Goal: Find specific page/section: Find specific page/section

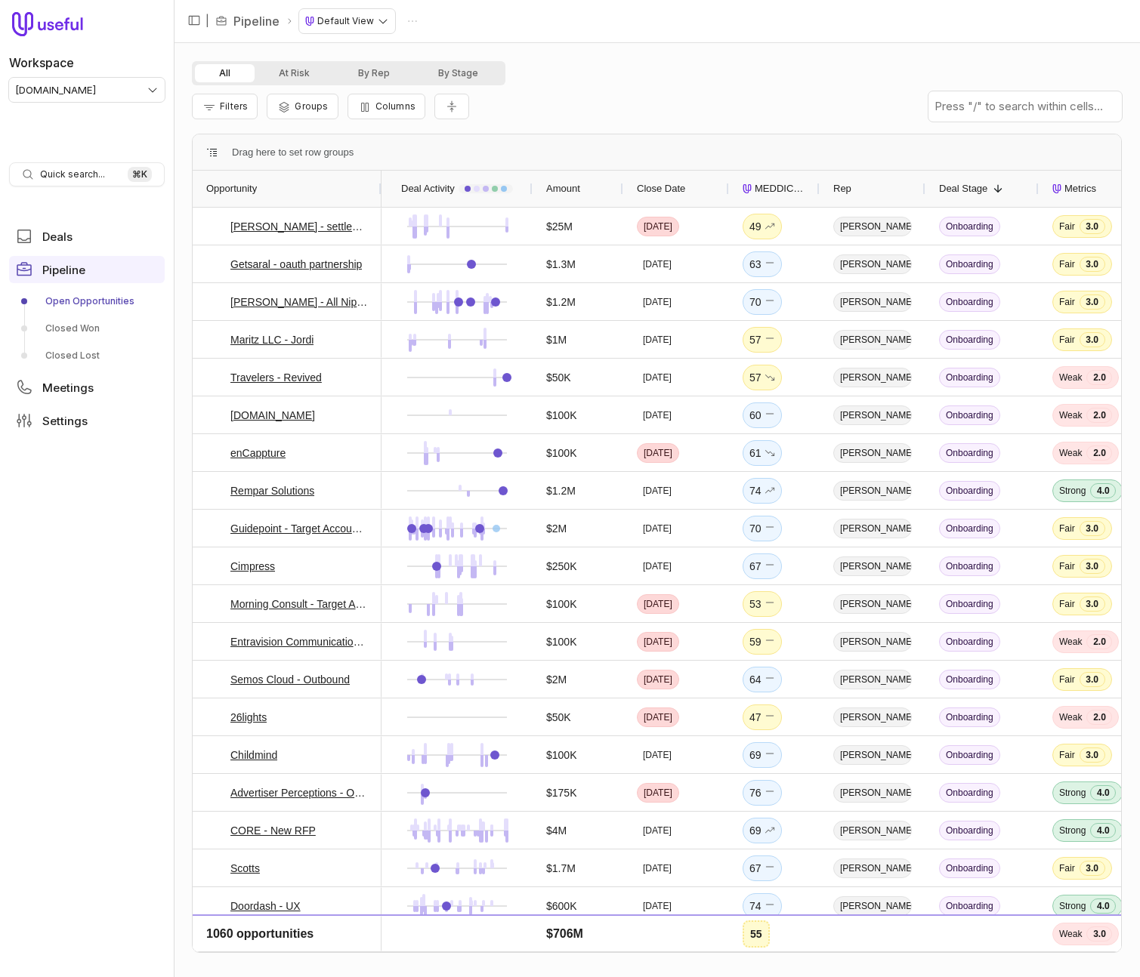
click at [672, 73] on div "All At Risk By Rep By Stage" at bounding box center [657, 73] width 930 height 24
type input "vanta"
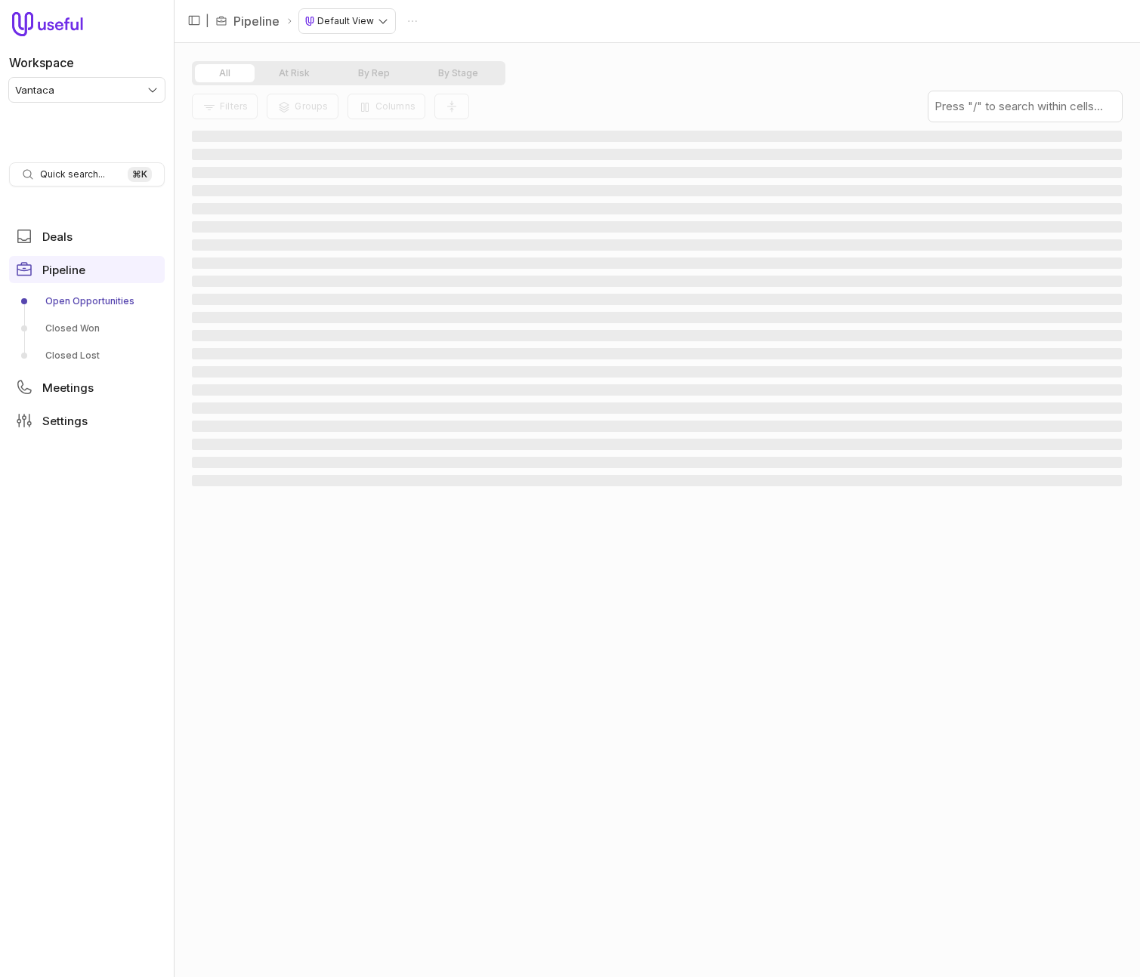
click at [702, 74] on div "All At Risk By Rep By Stage" at bounding box center [657, 73] width 930 height 24
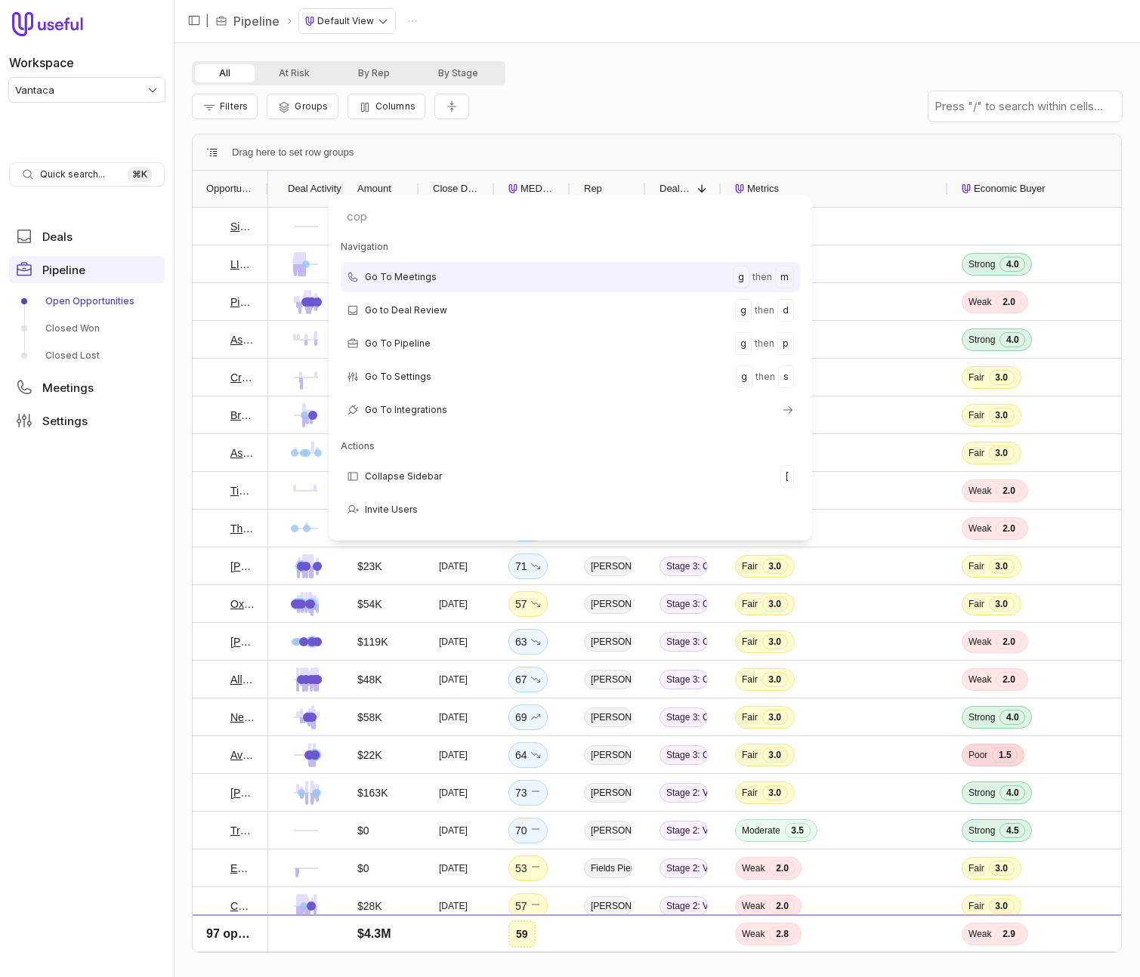
type input "copy"
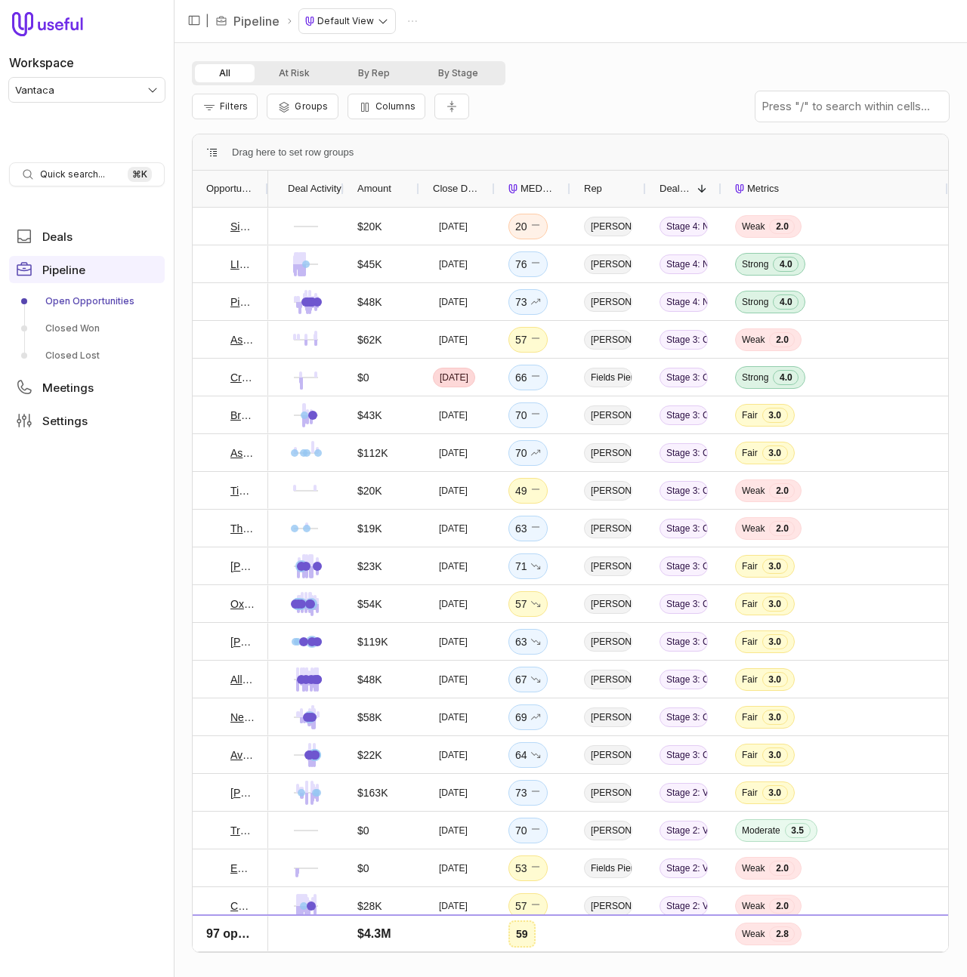
click at [569, 67] on div "All At Risk By Rep By Stage" at bounding box center [570, 73] width 757 height 24
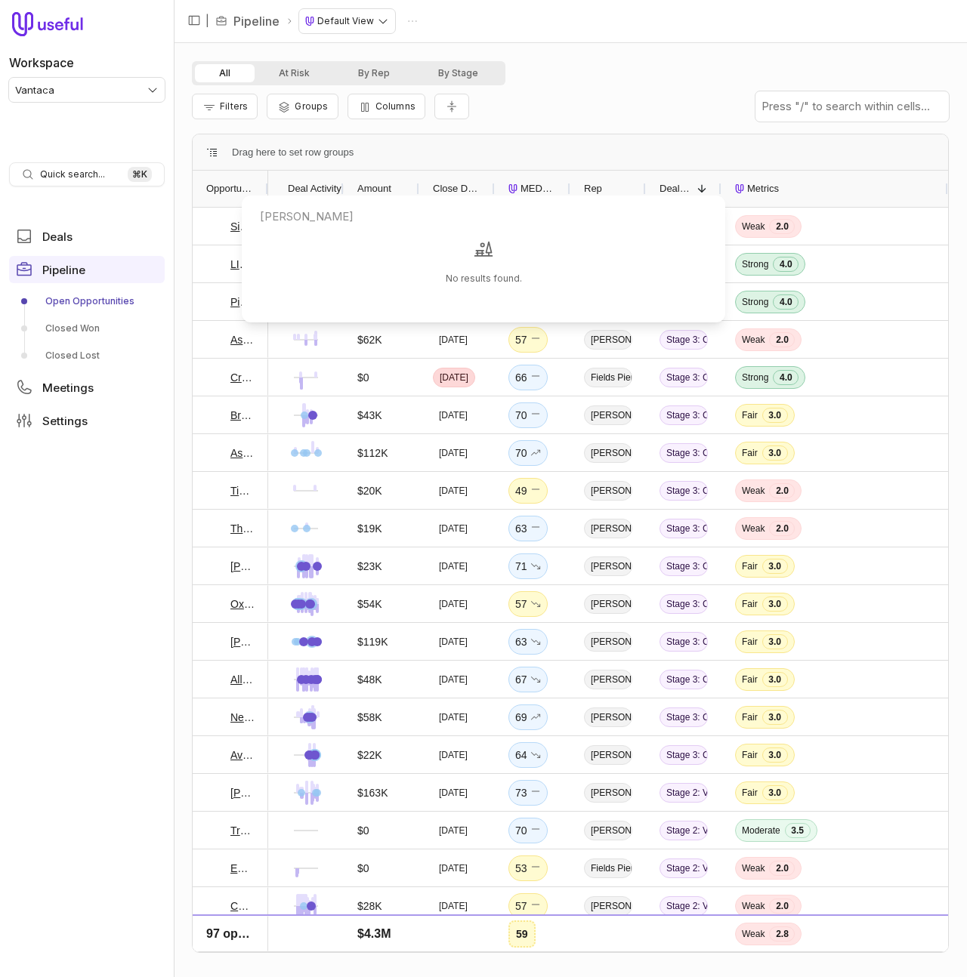
type input "ruder"
click at [634, 89] on html "Workspace Vantaca Quick search... ⌘ K Deals Pipeline Open Opportunities Closed …" at bounding box center [483, 488] width 967 height 977
